Goal: Task Accomplishment & Management: Use online tool/utility

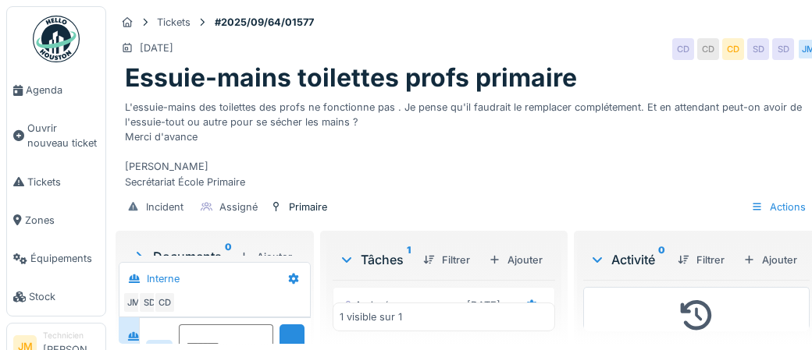
scroll to position [59, 0]
click at [784, 271] on div "Ajouter" at bounding box center [770, 260] width 66 height 21
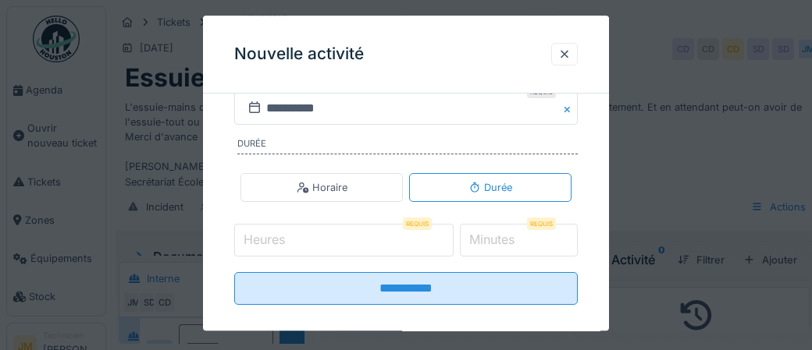
scroll to position [325, 0]
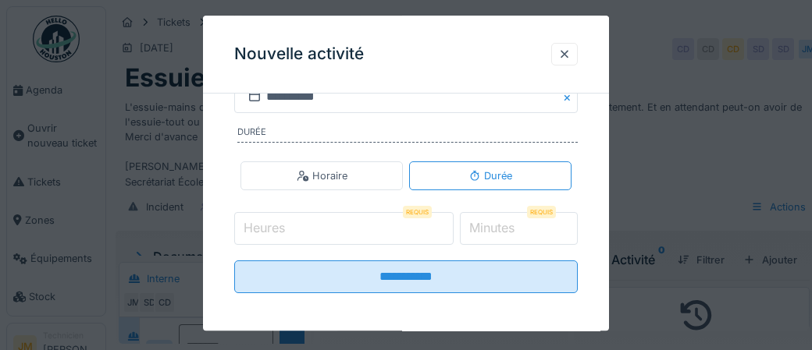
click at [328, 226] on input "Heures" at bounding box center [343, 228] width 219 height 33
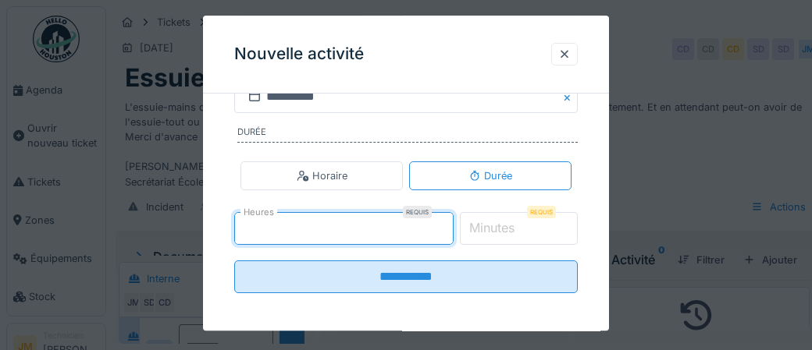
type input "*"
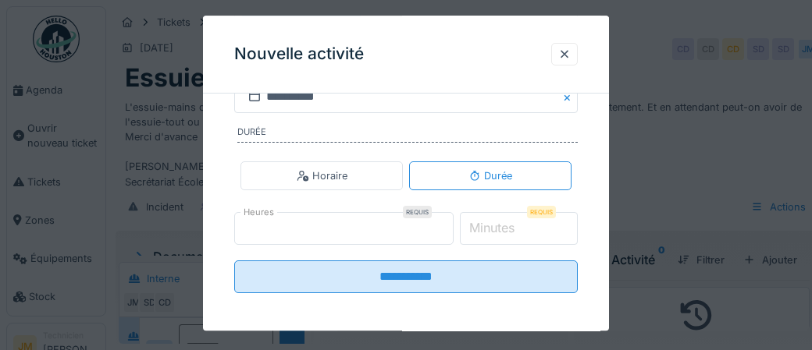
click at [517, 225] on label "Minutes" at bounding box center [492, 228] width 52 height 19
click at [530, 225] on input "*" at bounding box center [519, 228] width 119 height 33
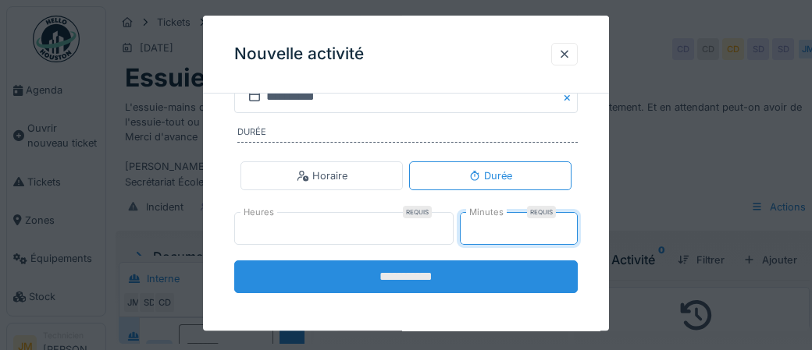
type input "**"
click at [438, 283] on input "**********" at bounding box center [405, 277] width 343 height 33
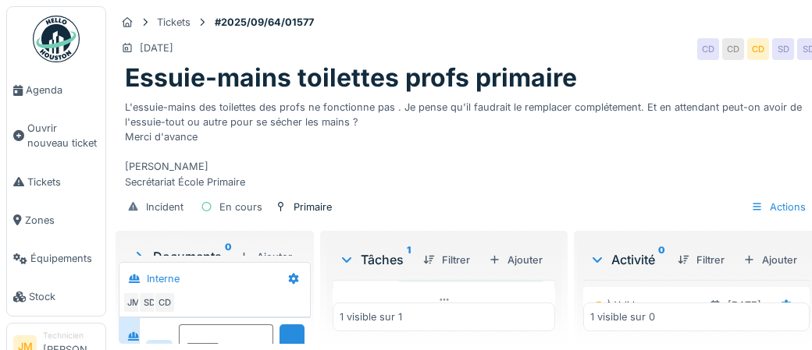
scroll to position [283, 0]
click at [459, 279] on div "Marquer comme terminé" at bounding box center [471, 268] width 148 height 21
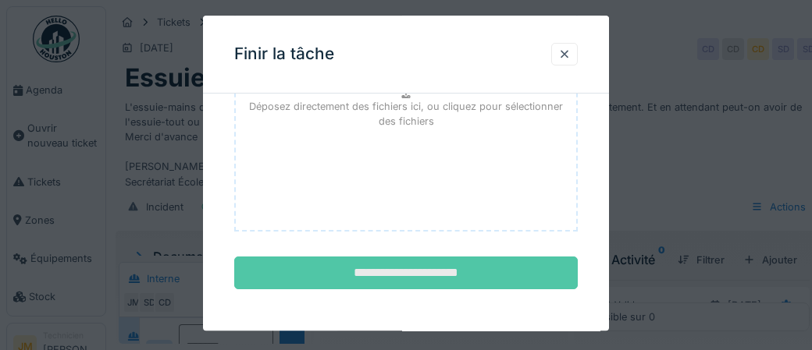
scroll to position [254, 0]
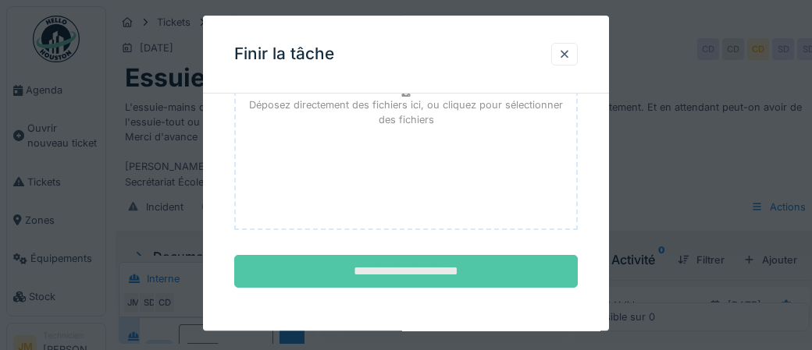
click at [446, 283] on input "**********" at bounding box center [405, 272] width 343 height 33
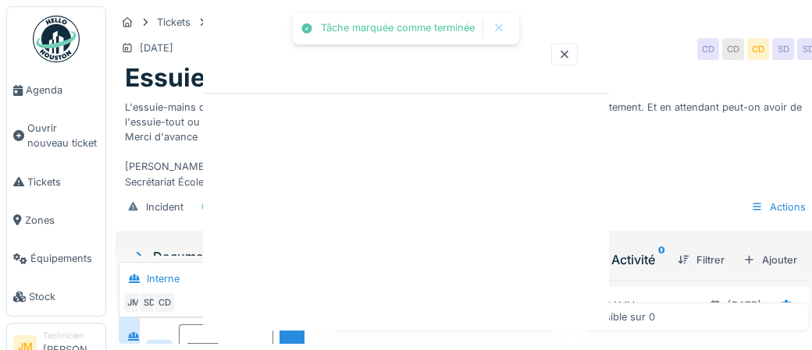
scroll to position [0, 0]
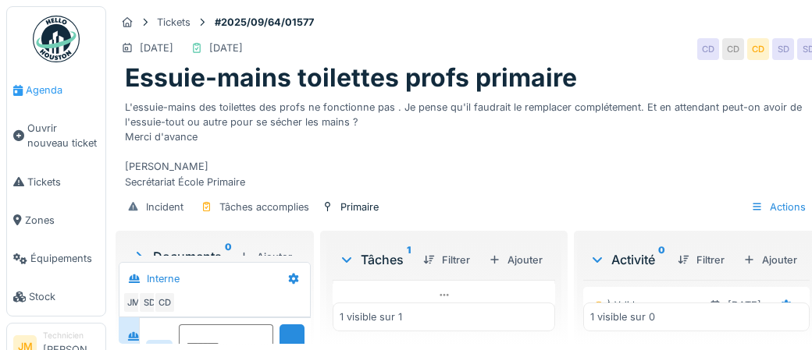
click at [39, 90] on span "Agenda" at bounding box center [62, 90] width 73 height 15
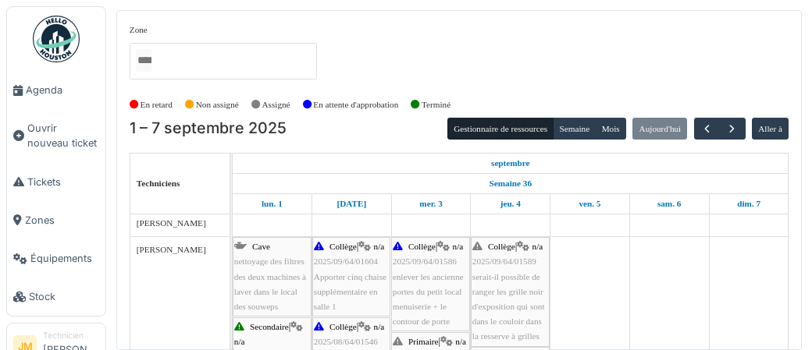
scroll to position [301, 0]
